Goal: Task Accomplishment & Management: Use online tool/utility

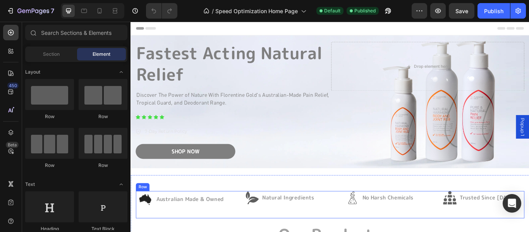
scroll to position [77, 0]
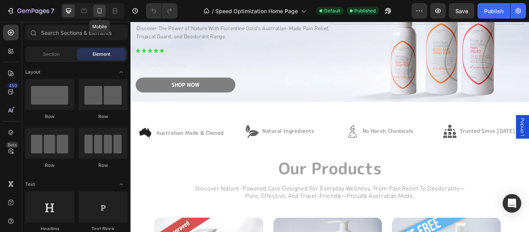
click at [98, 10] on icon at bounding box center [100, 10] width 4 height 5
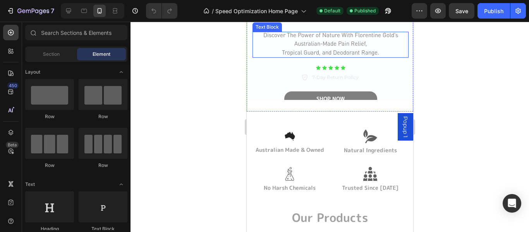
scroll to position [155, 0]
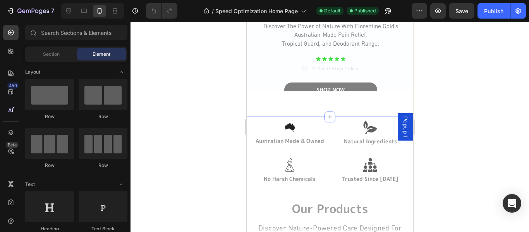
click at [258, 103] on div "Fastest Acting Natural Relief Heading Heading Drop element here Row Discover Th…" at bounding box center [329, 0] width 167 height 234
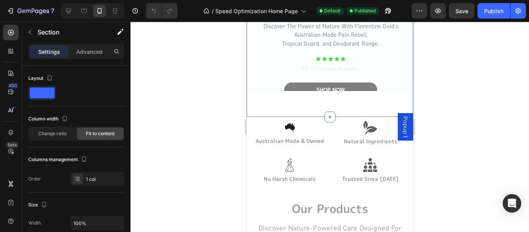
click at [254, 98] on div "Fastest Acting Natural Relief Heading Heading Drop element here Row Discover Th…" at bounding box center [329, 0] width 167 height 234
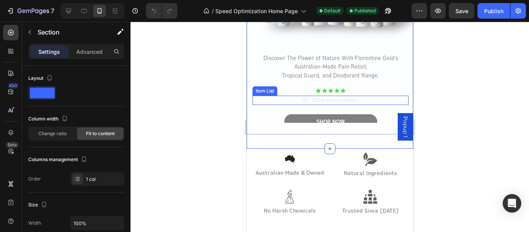
scroll to position [116, 0]
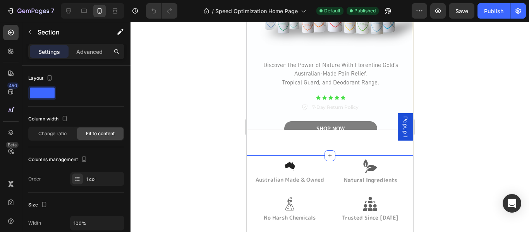
click at [254, 139] on div "Fastest Acting Natural Relief Heading Heading Drop element here Row Discover Th…" at bounding box center [329, 38] width 167 height 234
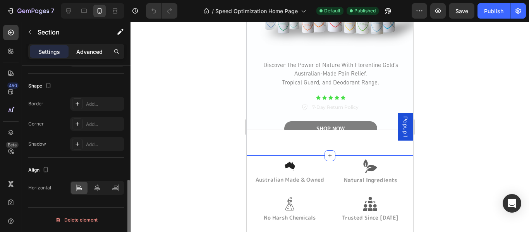
scroll to position [210, 0]
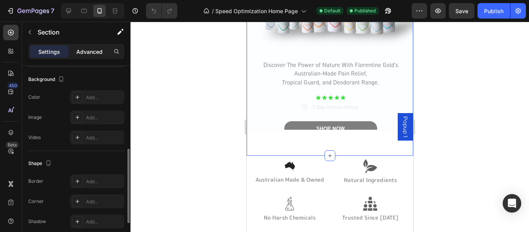
click at [79, 49] on p "Advanced" at bounding box center [89, 52] width 26 height 8
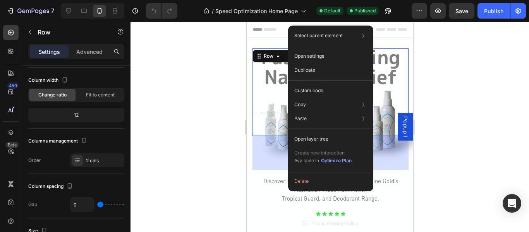
scroll to position [0, 0]
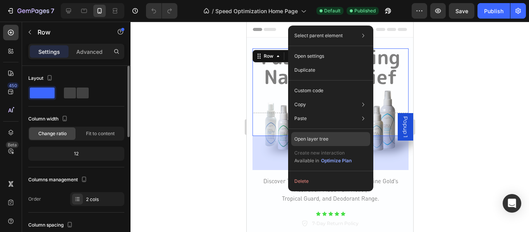
click at [347, 137] on div "Open layer tree" at bounding box center [330, 139] width 79 height 14
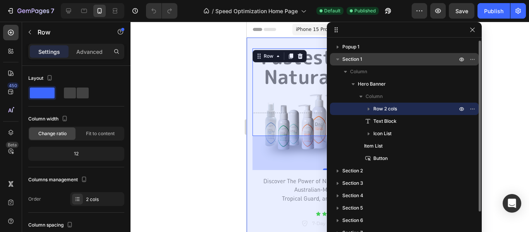
click at [336, 57] on icon "button" at bounding box center [338, 59] width 8 height 8
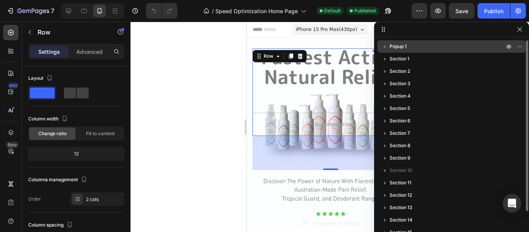
drag, startPoint x: 372, startPoint y: 29, endPoint x: 421, endPoint y: 41, distance: 50.2
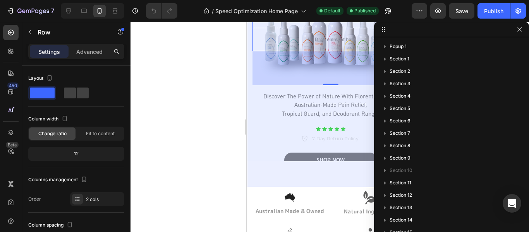
scroll to position [116, 0]
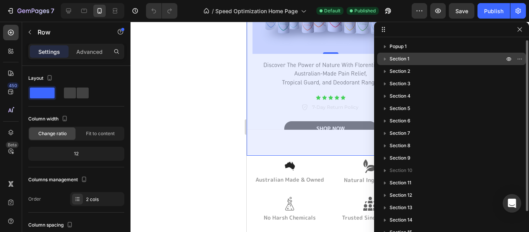
click at [411, 60] on p "Section 1" at bounding box center [448, 59] width 116 height 8
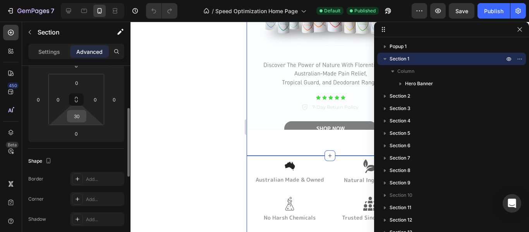
click at [78, 118] on input "30" at bounding box center [76, 116] width 15 height 12
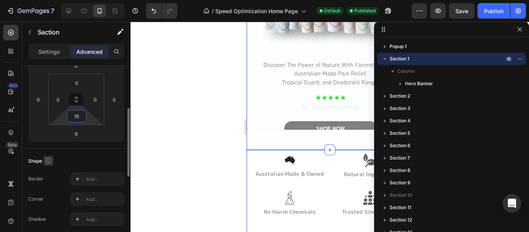
type input "0"
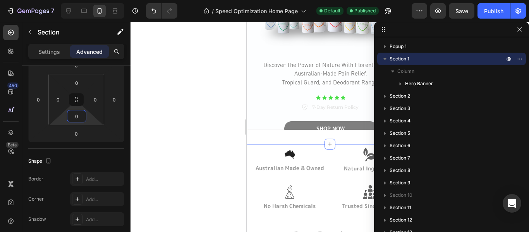
click at [210, 70] on div at bounding box center [330, 127] width 399 height 210
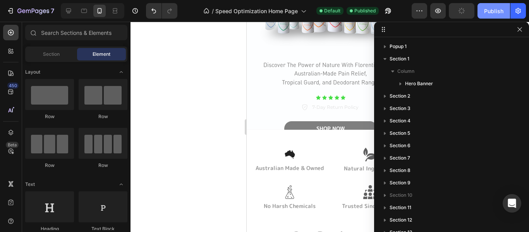
click at [495, 12] on div "Publish" at bounding box center [493, 11] width 19 height 8
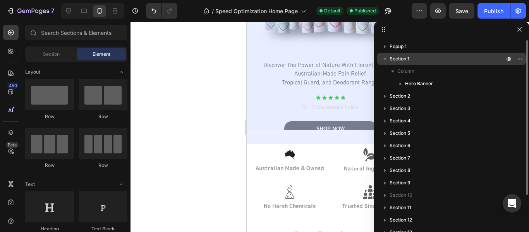
click at [405, 56] on span "Section 1" at bounding box center [400, 59] width 20 height 8
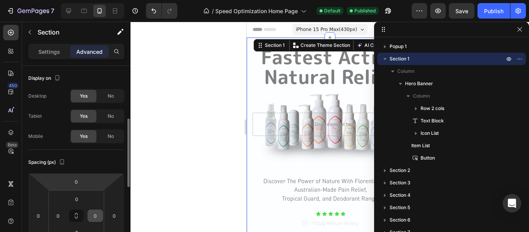
scroll to position [77, 0]
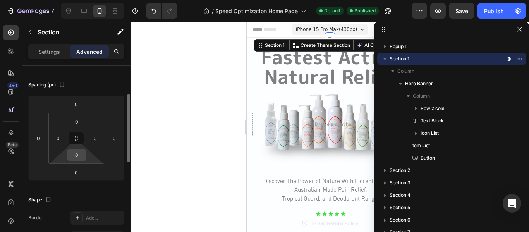
click at [80, 153] on input "0" at bounding box center [76, 155] width 15 height 12
type input "30"
click at [490, 12] on div "Publish" at bounding box center [493, 11] width 19 height 8
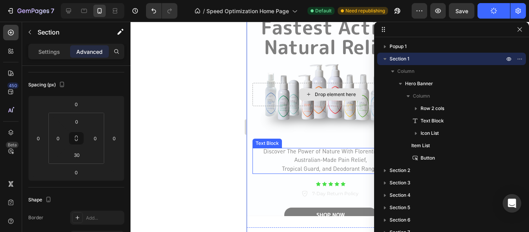
scroll to position [39, 0]
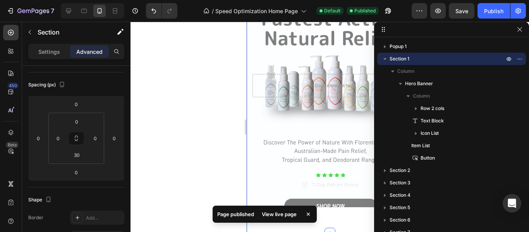
click at [278, 211] on div "View live page" at bounding box center [279, 214] width 44 height 11
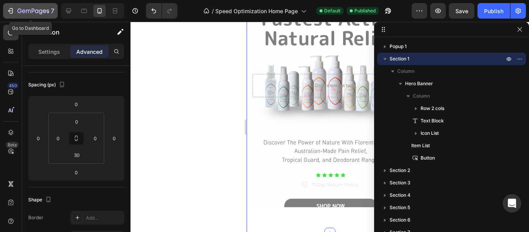
click at [10, 10] on icon "button" at bounding box center [11, 11] width 8 height 8
